Goal: Check status: Check status

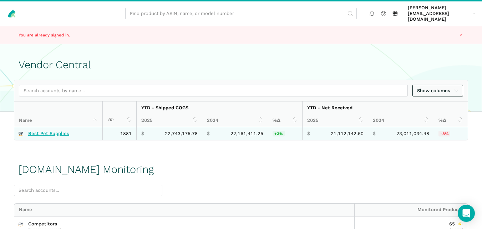
click at [45, 131] on link "Best Pet Supplies" at bounding box center [48, 134] width 41 height 6
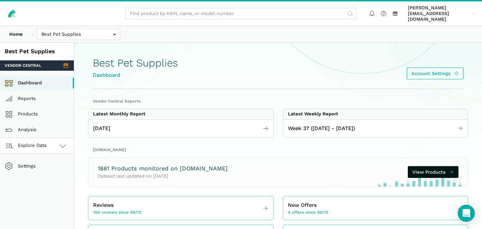
click at [41, 141] on span "Explore Data" at bounding box center [27, 145] width 40 height 9
click at [40, 169] on link "[DOMAIN_NAME]" at bounding box center [37, 177] width 74 height 16
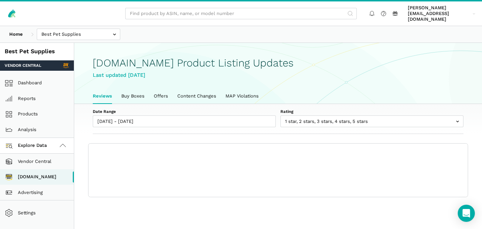
scroll to position [2, 0]
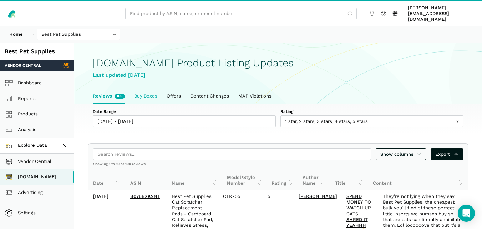
click at [137, 88] on link "Buy Boxes" at bounding box center [145, 95] width 32 height 15
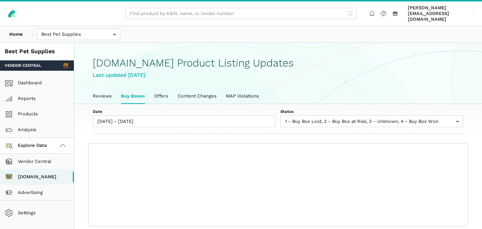
scroll to position [2, 0]
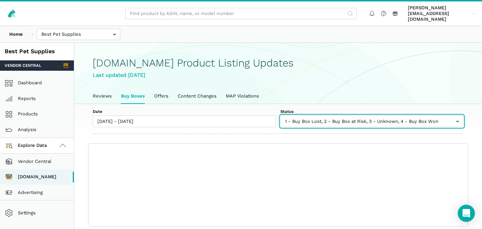
click at [312, 115] on input "text" at bounding box center [371, 121] width 183 height 12
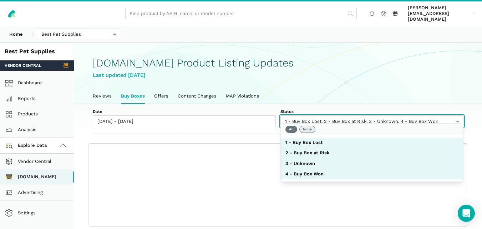
click at [310, 128] on button "None" at bounding box center [307, 129] width 16 height 7
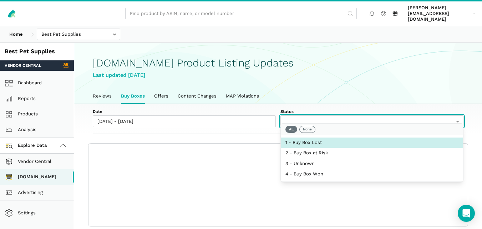
select select "1 - Buy Box Lost"
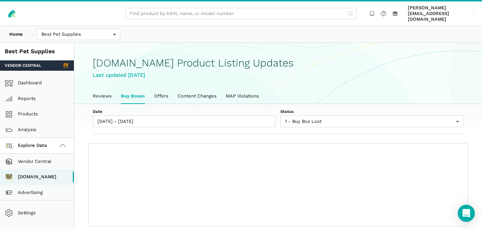
click at [242, 127] on div "Date [DATE] - [DATE] Status 1 - Buy Box Lost 2 - Buy Box at Risk 3 - Unknown 4 …" at bounding box center [278, 119] width 408 height 30
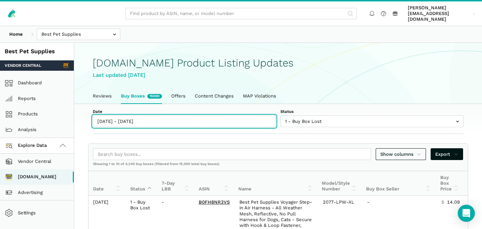
click at [141, 115] on input "[DATE] - [DATE]" at bounding box center [184, 121] width 183 height 12
type input "[DATE]"
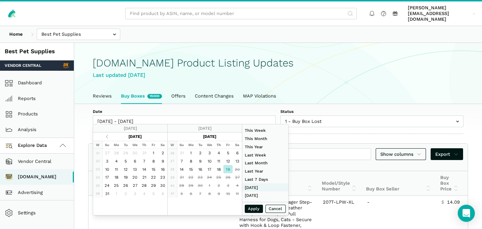
type input "[DATE]"
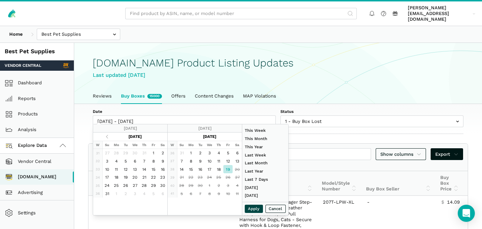
type input "[DATE]"
click at [249, 208] on button "Apply" at bounding box center [254, 208] width 19 height 8
type input "[DATE] - [DATE]"
